Goal: Transaction & Acquisition: Purchase product/service

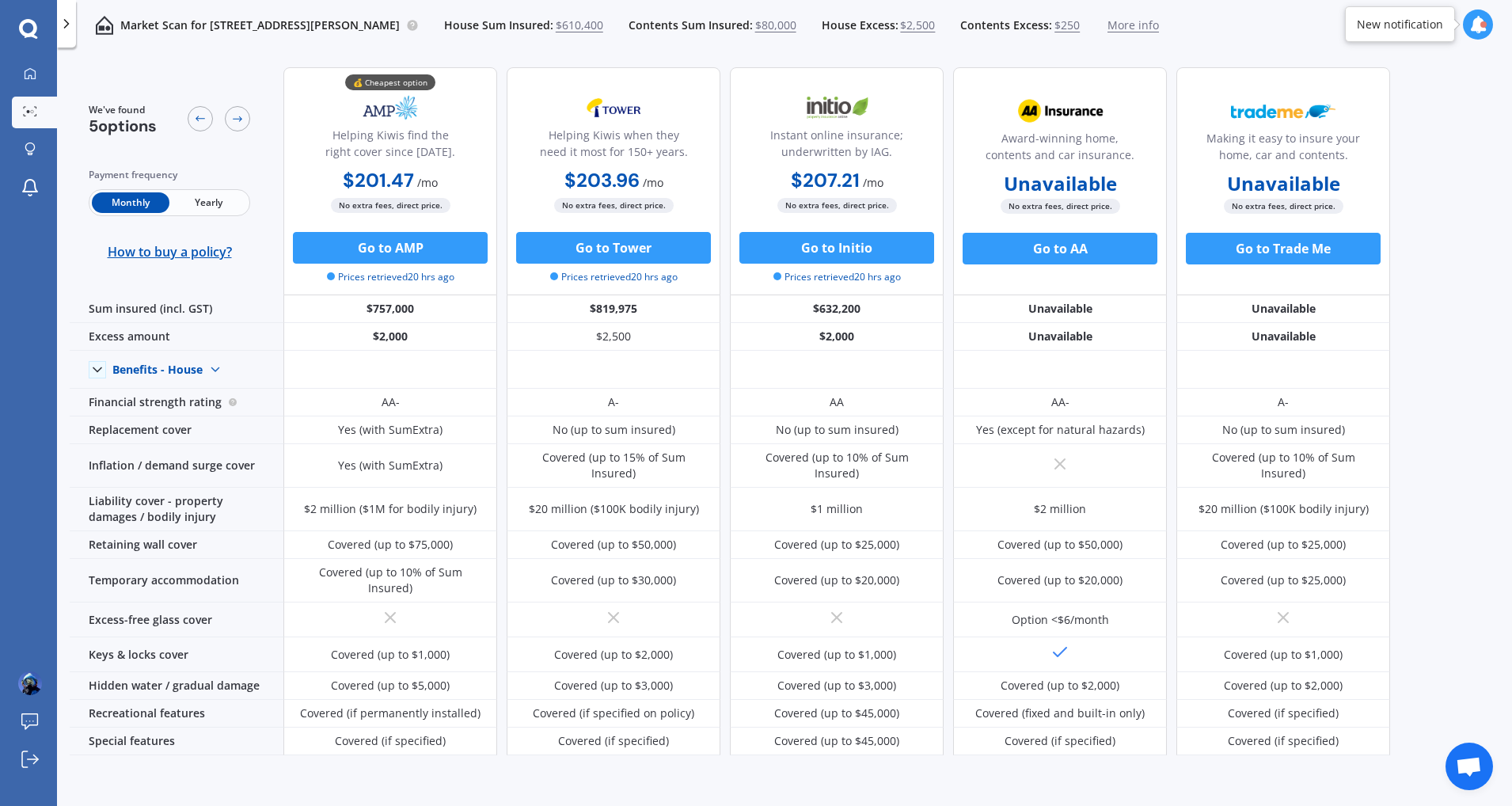
click at [1421, 326] on div "We've found 5 options Payment frequency Monthly Yearly How to buy a policy? 💰 C…" at bounding box center [790, 405] width 1442 height 701
click at [416, 245] on button "Go to AMP" at bounding box center [389, 247] width 194 height 32
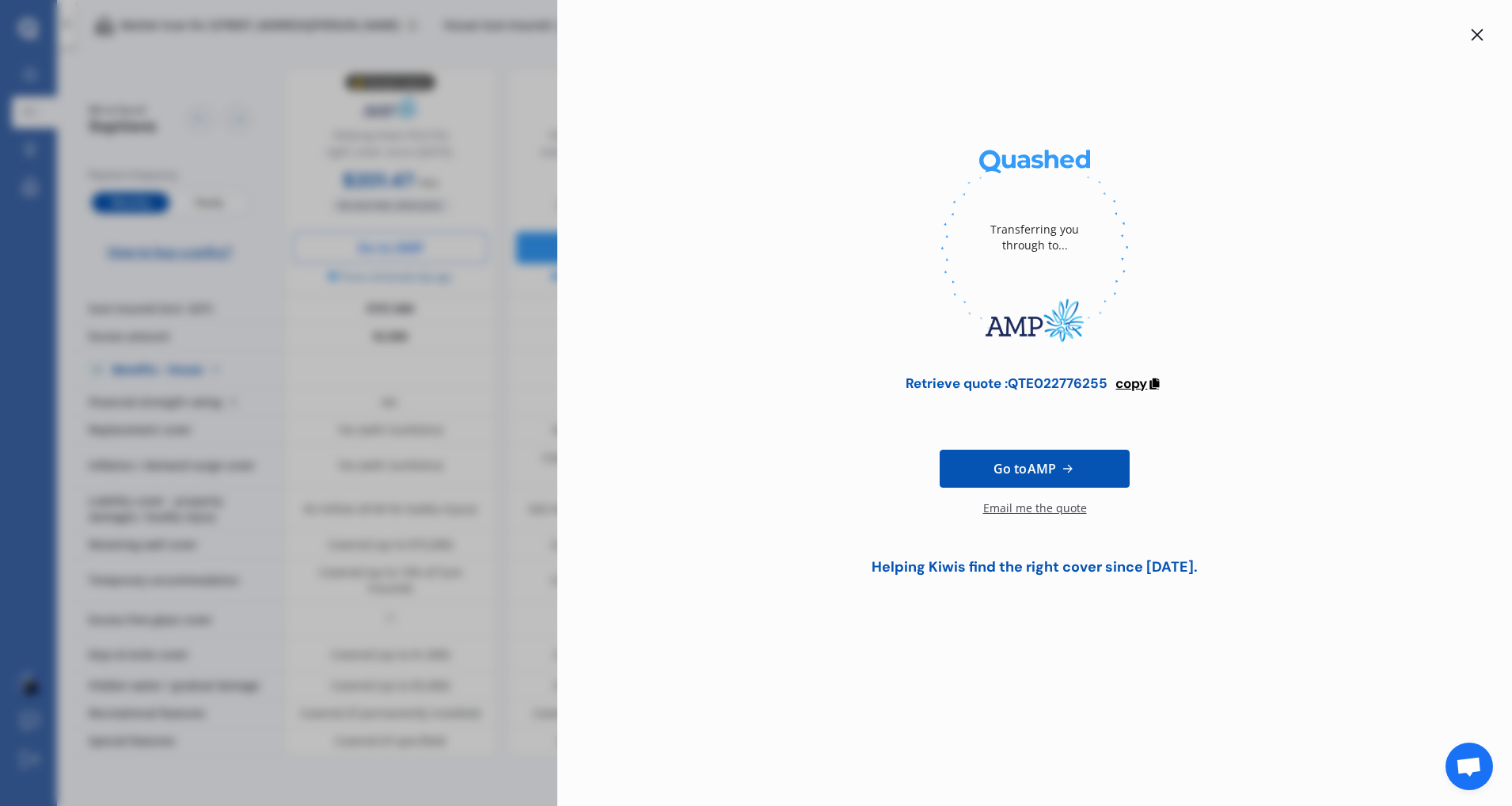
click at [1138, 383] on span "copy" at bounding box center [1130, 383] width 32 height 17
click at [1479, 35] on icon at bounding box center [1478, 35] width 11 height 11
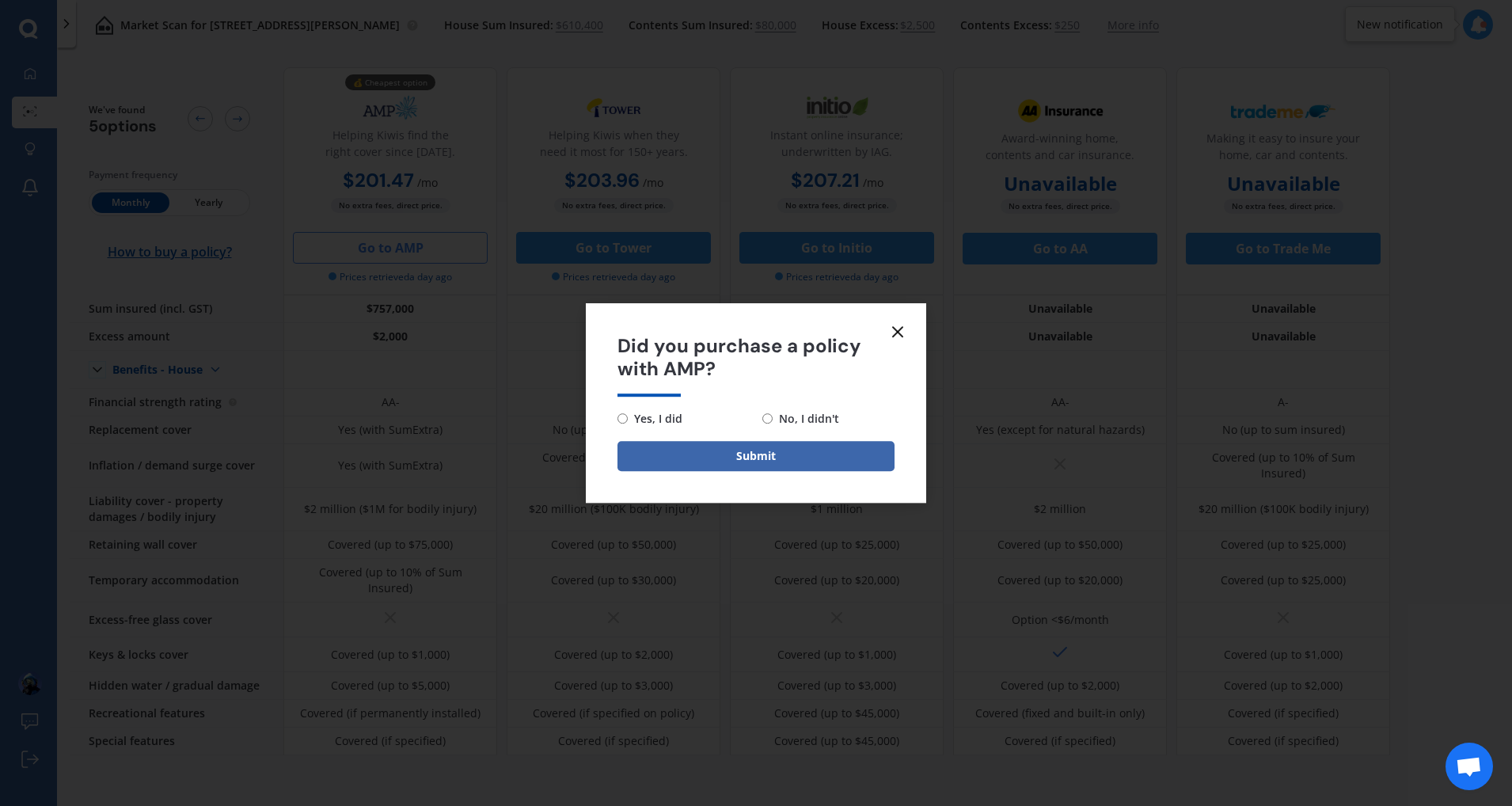
click at [816, 420] on span "No, I didn't" at bounding box center [805, 419] width 66 height 19
click at [772, 420] on input "No, I didn't" at bounding box center [767, 418] width 11 height 11
radio input "true"
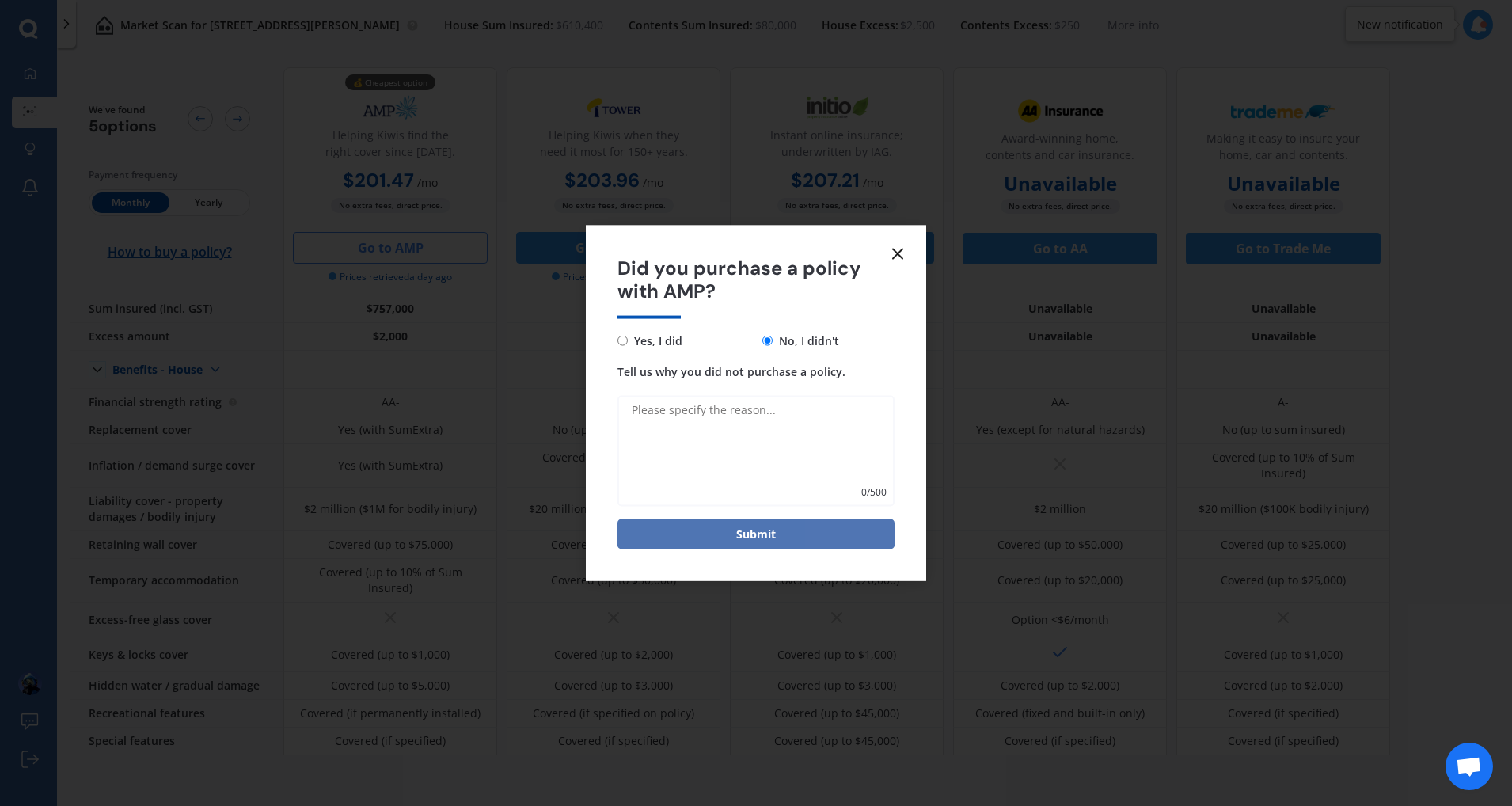
drag, startPoint x: 851, startPoint y: 533, endPoint x: 857, endPoint y: 526, distance: 9.2
click at [853, 533] on button "Submit" at bounding box center [755, 533] width 277 height 30
click at [899, 259] on icon at bounding box center [898, 255] width 19 height 19
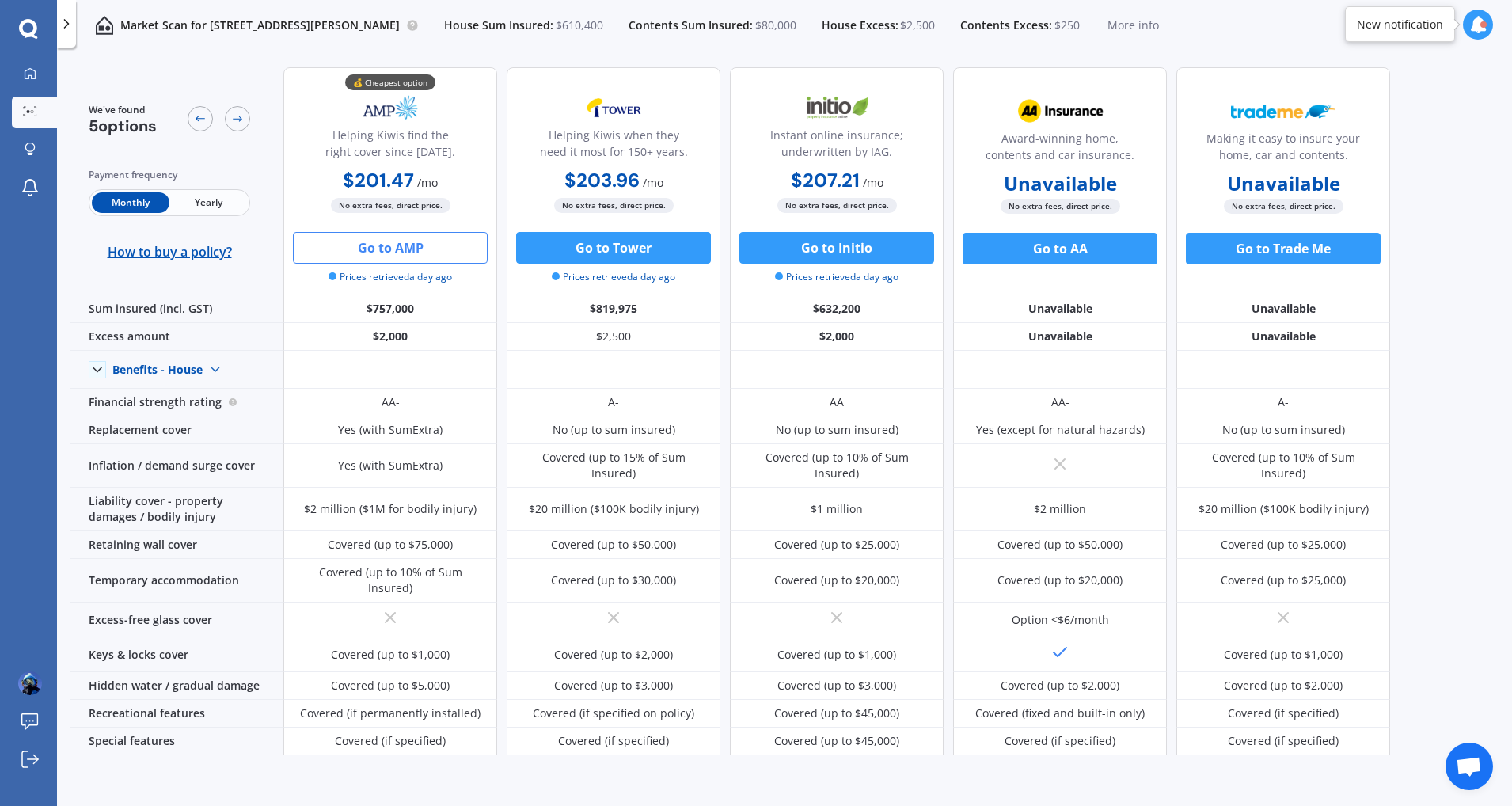
click at [1449, 204] on div "We've found 5 options Payment frequency Monthly Yearly How to buy a policy? 💰 C…" at bounding box center [790, 405] width 1442 height 701
click at [1324, 246] on button "Go to Trade Me" at bounding box center [1282, 248] width 194 height 32
